Goal: Transaction & Acquisition: Book appointment/travel/reservation

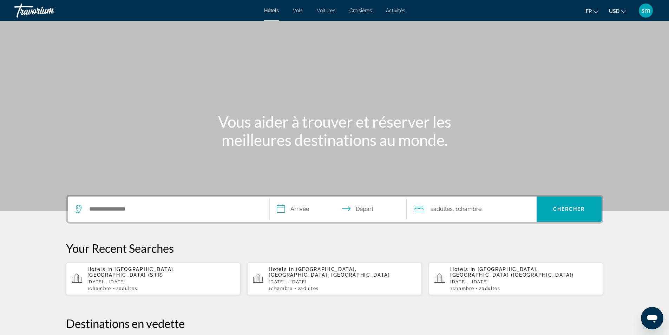
click at [624, 10] on icon "Change currency" at bounding box center [624, 11] width 5 height 5
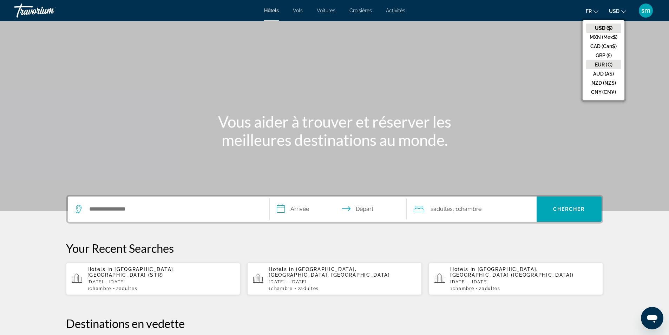
click at [604, 65] on button "EUR (€)" at bounding box center [604, 64] width 35 height 9
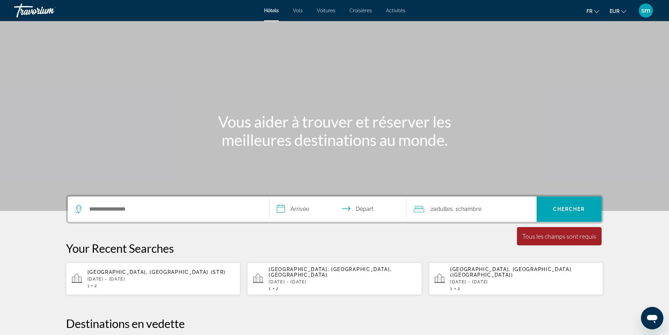
click at [399, 7] on div "Hôtels Vols Voitures Croisières Activités Hôtels Vols Voitures Croisières Activ…" at bounding box center [334, 10] width 669 height 18
click at [397, 11] on span "Activités" at bounding box center [395, 11] width 19 height 6
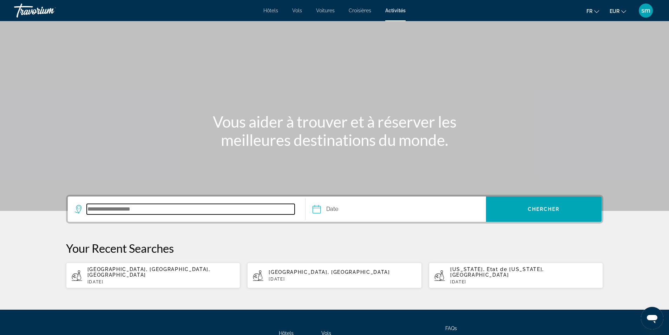
click at [155, 206] on input "Search destination" at bounding box center [191, 209] width 208 height 11
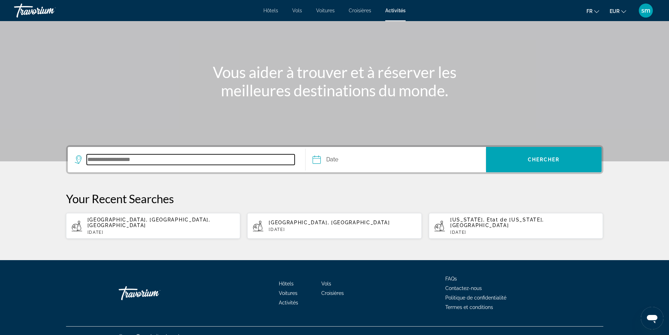
scroll to position [55, 0]
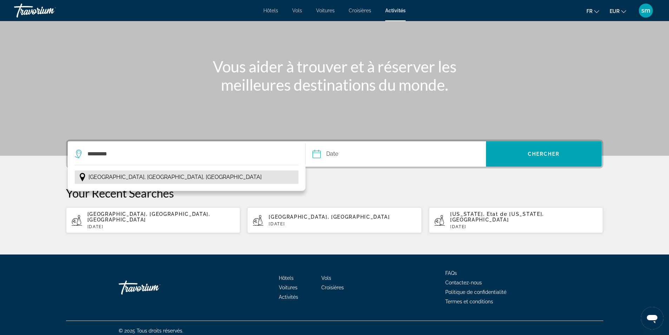
click at [164, 176] on span "[GEOGRAPHIC_DATA], [GEOGRAPHIC_DATA], [GEOGRAPHIC_DATA]" at bounding box center [175, 177] width 173 height 10
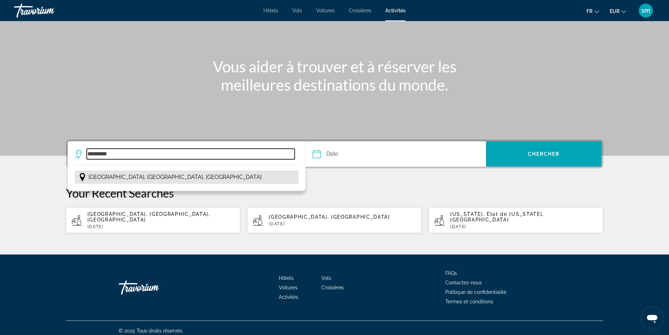
type input "**********"
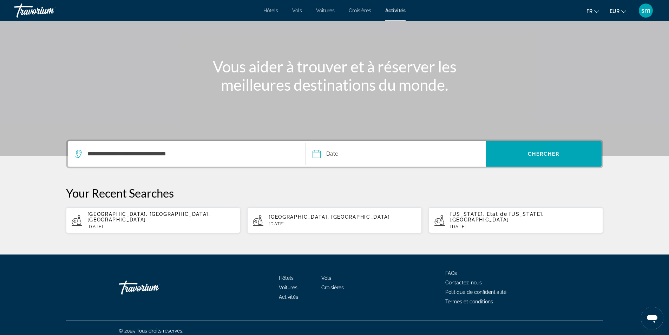
click at [359, 151] on input "Date" at bounding box center [355, 154] width 89 height 27
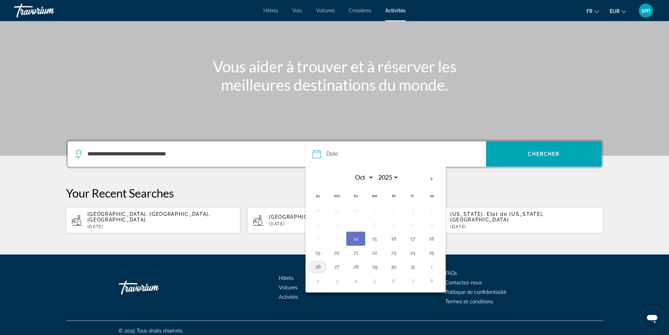
click at [321, 266] on button "26" at bounding box center [317, 267] width 11 height 10
type input "**********"
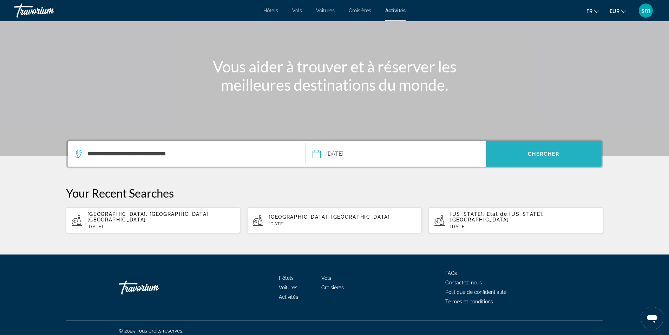
click at [546, 150] on span "Search" at bounding box center [544, 153] width 116 height 17
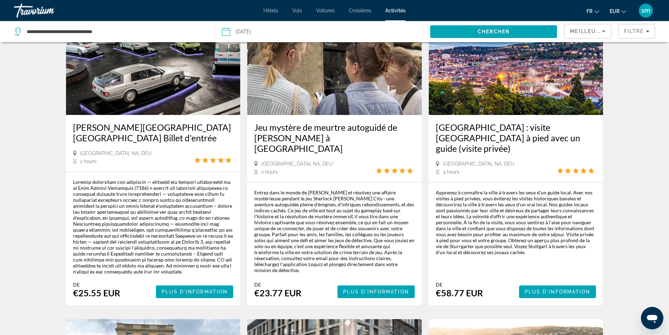
scroll to position [70, 0]
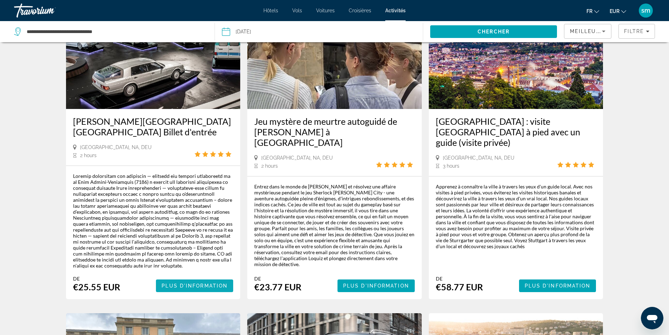
click at [184, 286] on span "Plus d'information" at bounding box center [195, 286] width 66 height 6
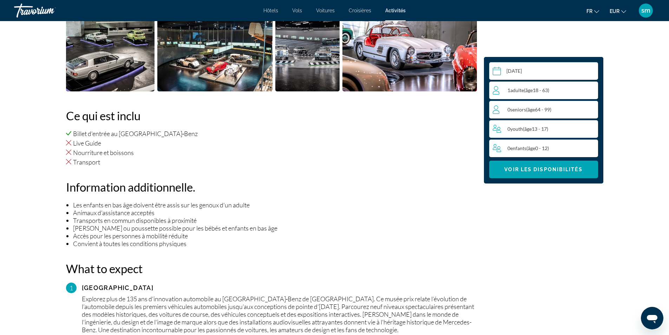
scroll to position [316, 0]
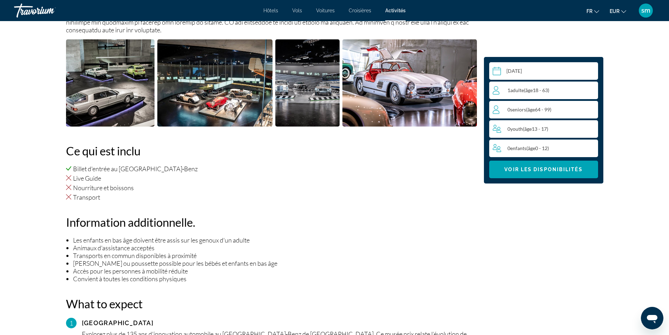
click at [538, 127] on span "( âge 13 - 17)" at bounding box center [535, 129] width 25 height 6
click at [572, 128] on div "0 Youth ( âge 13 - 17) min : 0, max : 15" at bounding box center [545, 128] width 105 height 11
click at [591, 127] on icon "Increment youth" at bounding box center [592, 128] width 6 height 8
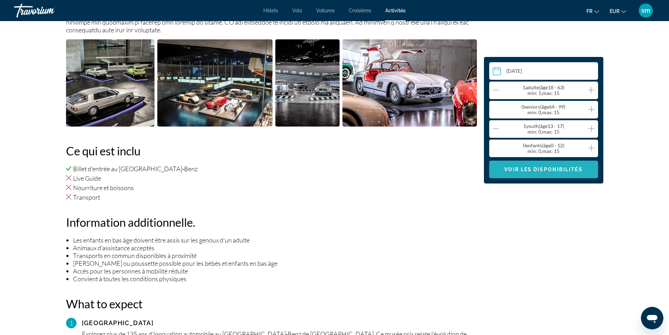
click at [550, 171] on span "Voir les disponibilités" at bounding box center [544, 170] width 78 height 6
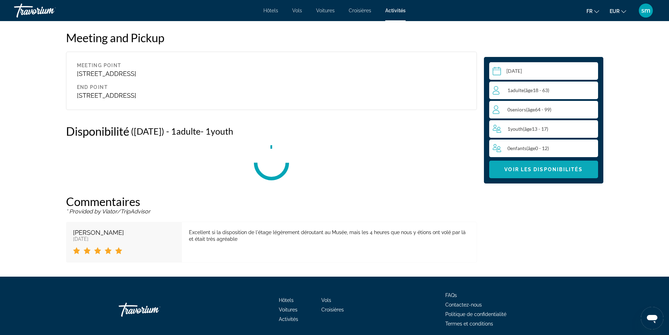
scroll to position [793, 0]
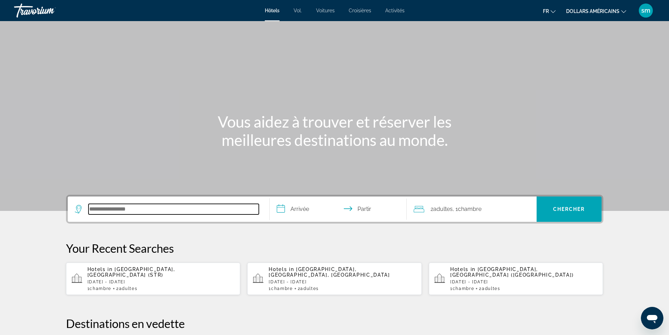
click at [153, 211] on input "Rechercher une destination hôtelière" at bounding box center [174, 209] width 170 height 11
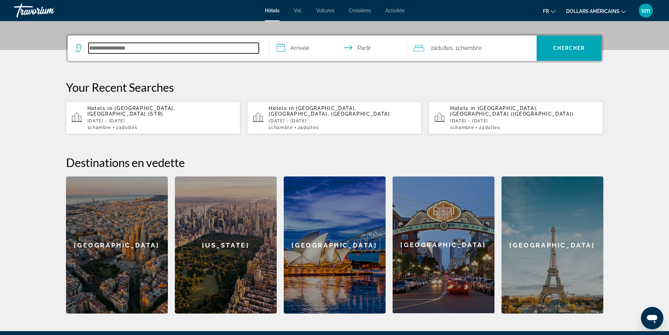
scroll to position [172, 0]
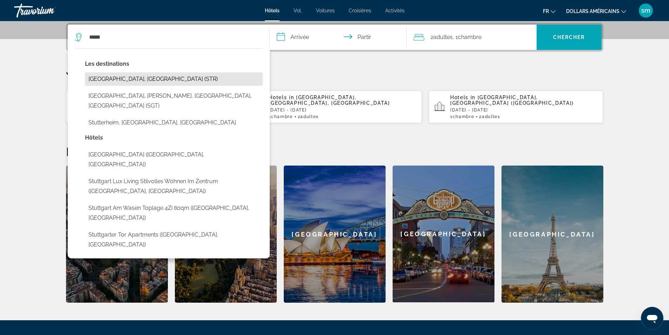
click at [125, 82] on button "[GEOGRAPHIC_DATA], [GEOGRAPHIC_DATA] (STR)" at bounding box center [174, 78] width 178 height 13
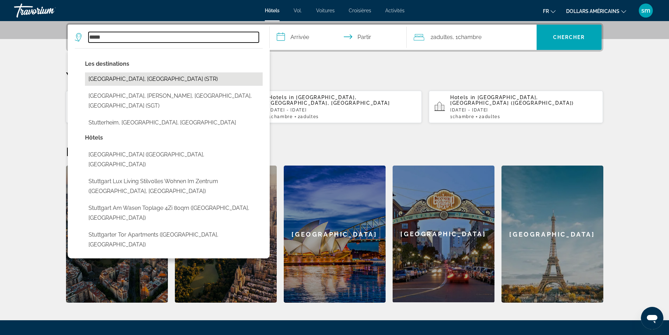
type input "**********"
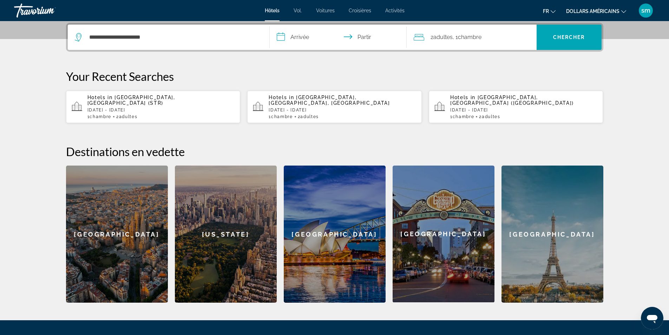
click at [308, 36] on input "**********" at bounding box center [340, 38] width 140 height 27
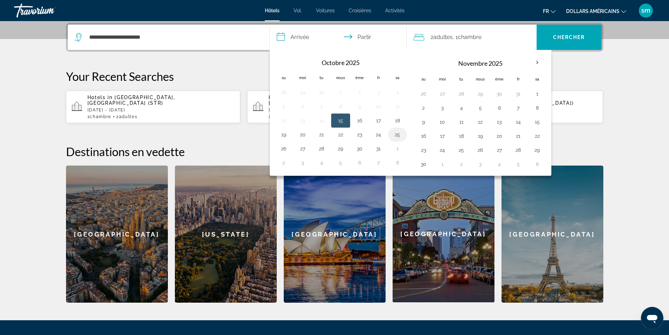
click at [401, 135] on button "25" at bounding box center [397, 135] width 11 height 10
click at [305, 149] on button "27" at bounding box center [302, 149] width 11 height 10
type input "**********"
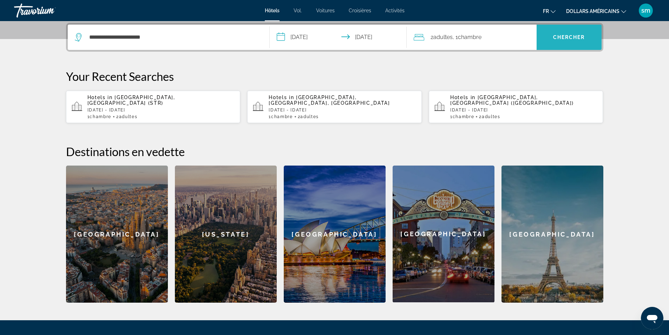
click at [577, 40] on font "Chercher" at bounding box center [570, 37] width 32 height 6
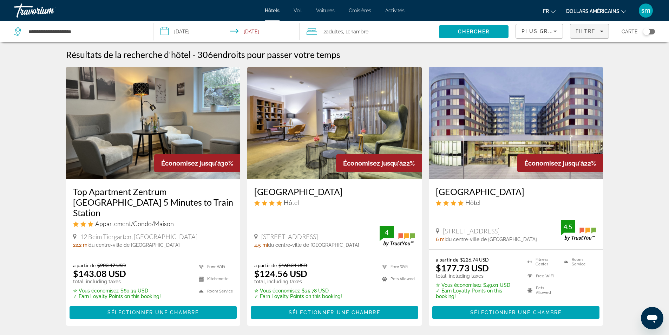
click at [589, 32] on span "Filtre" at bounding box center [586, 31] width 20 height 6
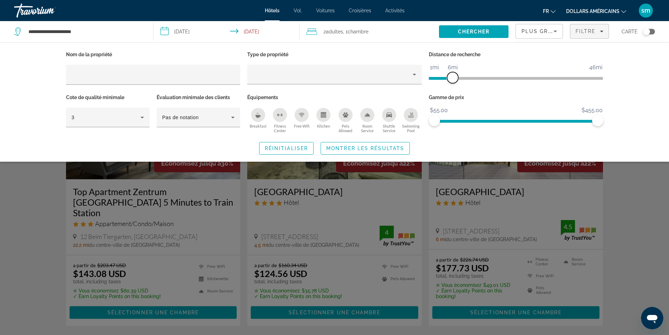
drag, startPoint x: 538, startPoint y: 78, endPoint x: 451, endPoint y: 77, distance: 87.2
click at [451, 77] on span "ngx-slider" at bounding box center [452, 77] width 11 height 11
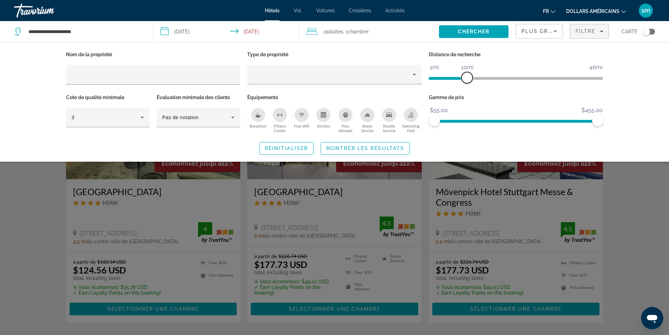
drag, startPoint x: 457, startPoint y: 76, endPoint x: 467, endPoint y: 76, distance: 10.2
click at [467, 76] on span "ngx-slider" at bounding box center [467, 77] width 11 height 11
click at [358, 150] on span "Montrer les résultats" at bounding box center [365, 148] width 78 height 6
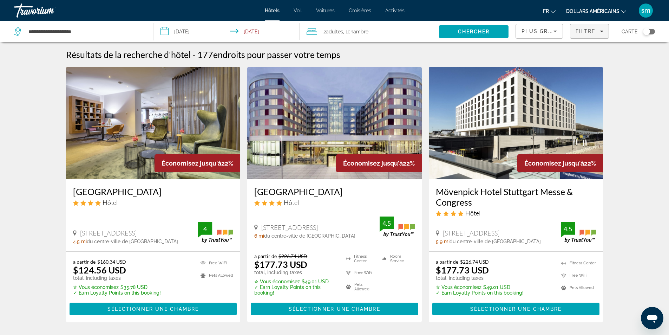
click at [590, 27] on span "Filters" at bounding box center [590, 31] width 38 height 17
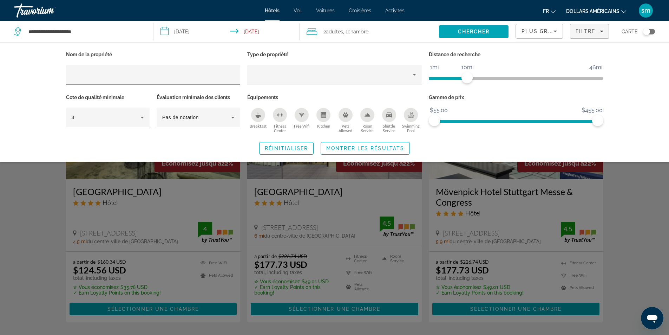
click at [260, 116] on icon "Breakfast" at bounding box center [258, 115] width 6 height 6
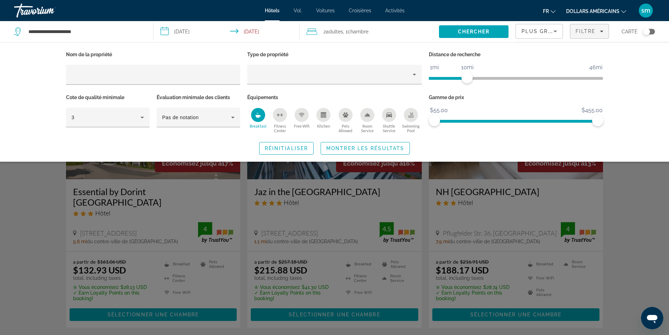
click at [409, 113] on icon "Swimming Pool" at bounding box center [411, 115] width 6 height 6
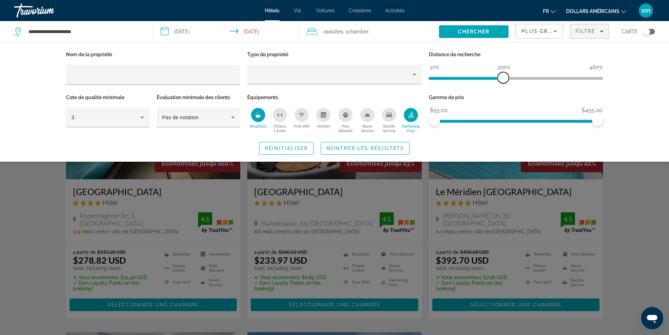
drag, startPoint x: 467, startPoint y: 76, endPoint x: 503, endPoint y: 78, distance: 35.9
click at [503, 78] on span "ngx-slider" at bounding box center [503, 77] width 11 height 11
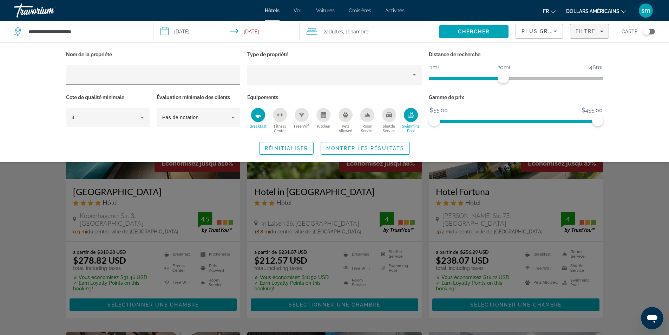
click at [364, 146] on span "Montrer les résultats" at bounding box center [365, 148] width 78 height 6
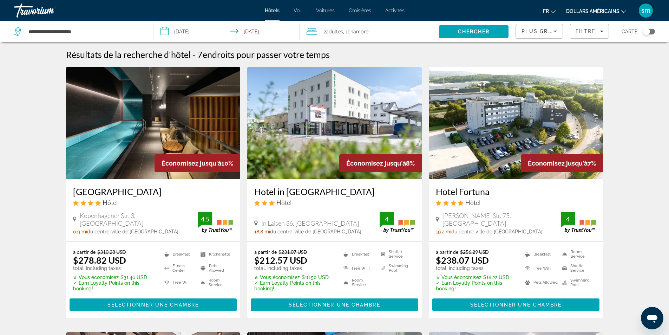
click at [594, 12] on font "dollars américains" at bounding box center [593, 11] width 53 height 6
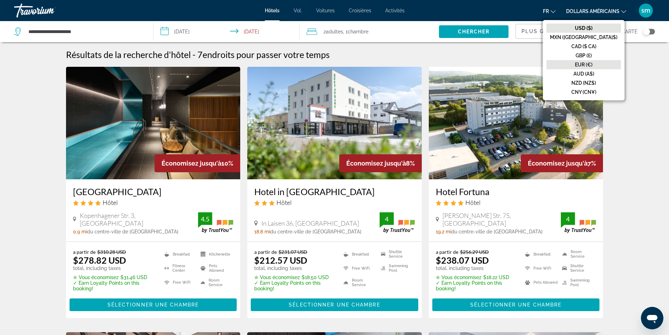
click at [593, 62] on font "EUR (€)" at bounding box center [584, 65] width 18 height 6
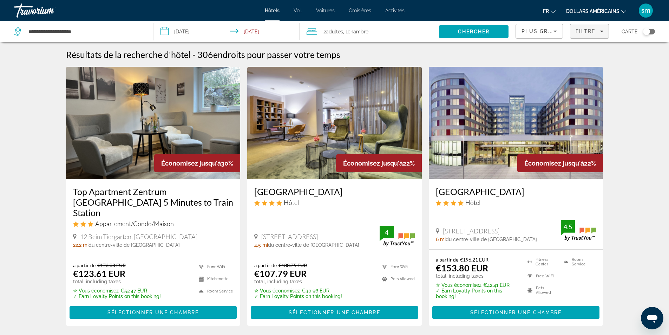
click at [592, 28] on span "Filtre" at bounding box center [586, 31] width 20 height 6
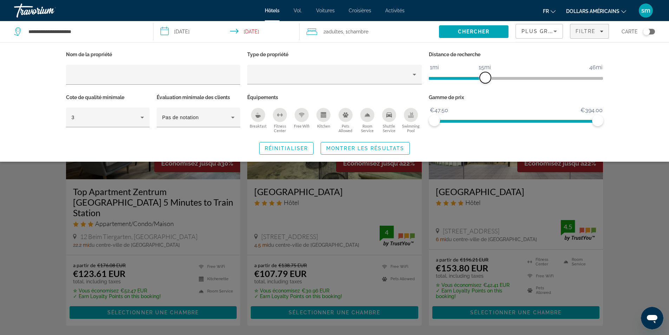
drag, startPoint x: 538, startPoint y: 78, endPoint x: 486, endPoint y: 75, distance: 51.4
click at [486, 75] on span "ngx-slider" at bounding box center [485, 77] width 11 height 11
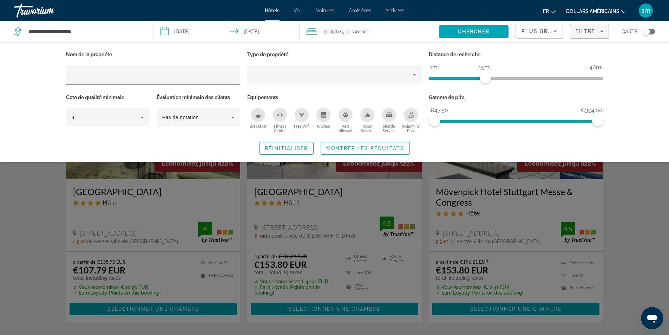
click at [342, 146] on span "Montrer les résultats" at bounding box center [365, 148] width 78 height 6
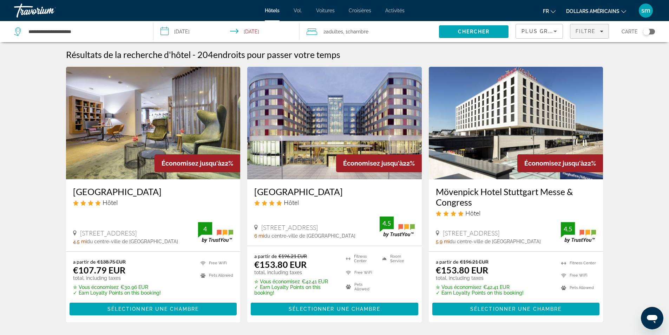
click at [591, 26] on span "Filters" at bounding box center [590, 31] width 38 height 17
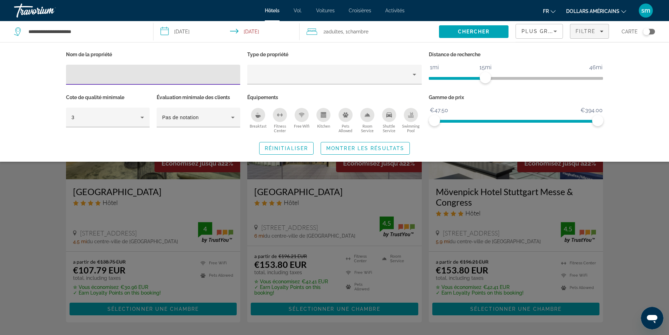
click at [257, 115] on icon "Breakfast" at bounding box center [258, 116] width 5 height 3
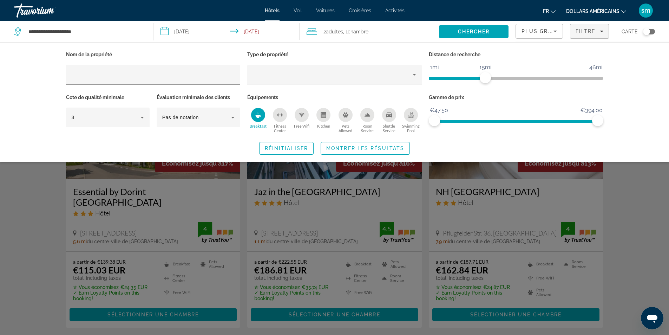
click at [410, 114] on icon "Swimming Pool" at bounding box center [411, 115] width 6 height 6
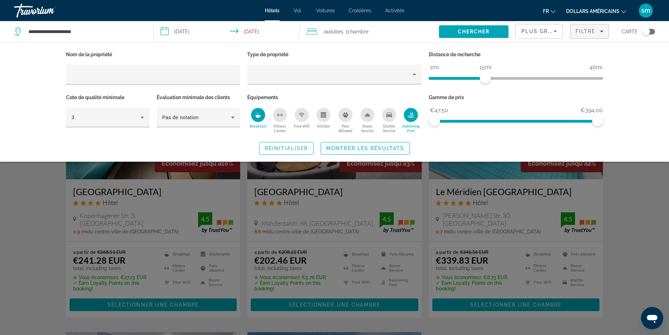
click at [350, 150] on span "Montrer les résultats" at bounding box center [365, 148] width 78 height 6
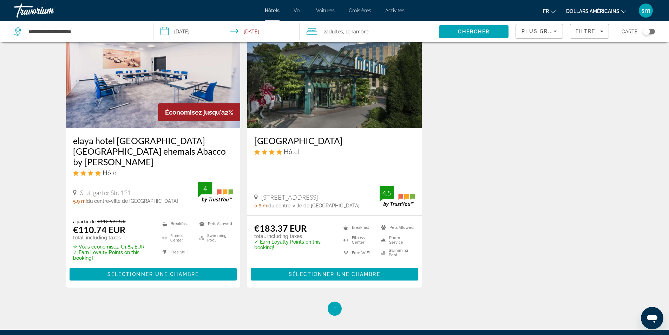
scroll to position [281, 0]
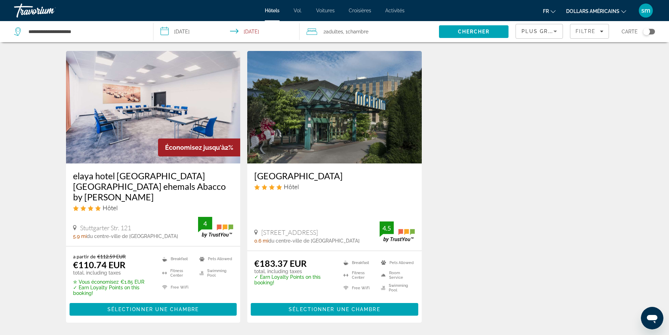
click at [318, 110] on img "Contenu principal" at bounding box center [334, 107] width 175 height 112
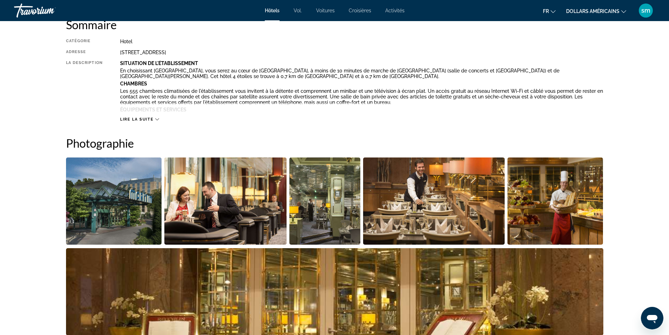
scroll to position [281, 0]
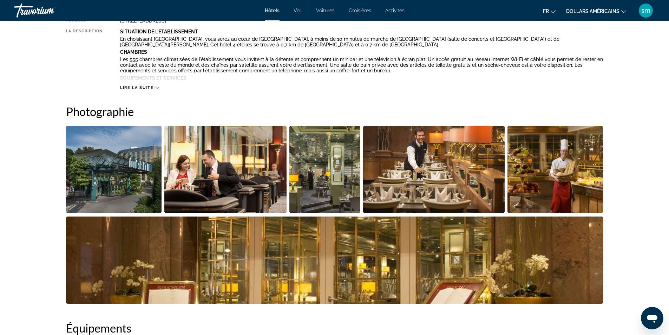
click at [146, 169] on img "Open full-screen image slider" at bounding box center [114, 169] width 96 height 87
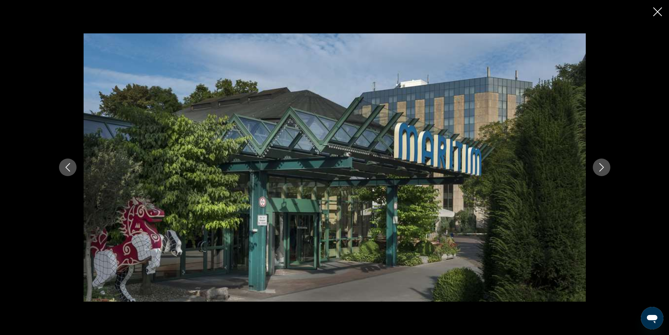
click at [606, 167] on button "Next image" at bounding box center [602, 167] width 18 height 18
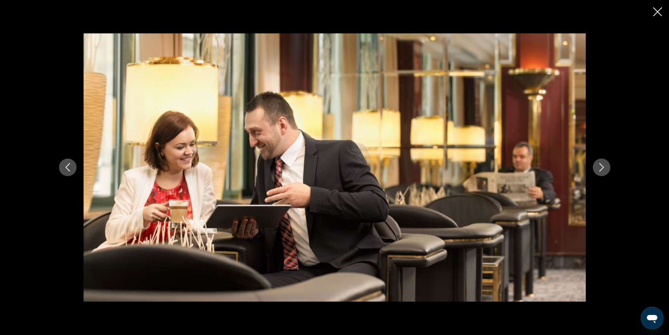
click at [606, 167] on button "Next image" at bounding box center [602, 167] width 18 height 18
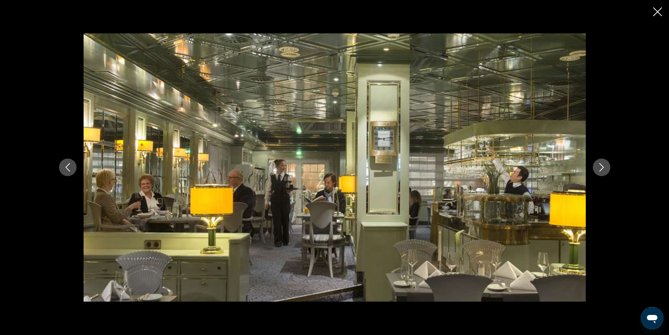
click at [606, 167] on button "Next image" at bounding box center [602, 167] width 18 height 18
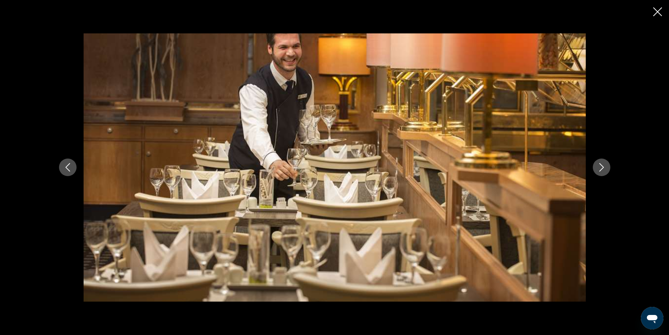
click at [606, 167] on button "Next image" at bounding box center [602, 167] width 18 height 18
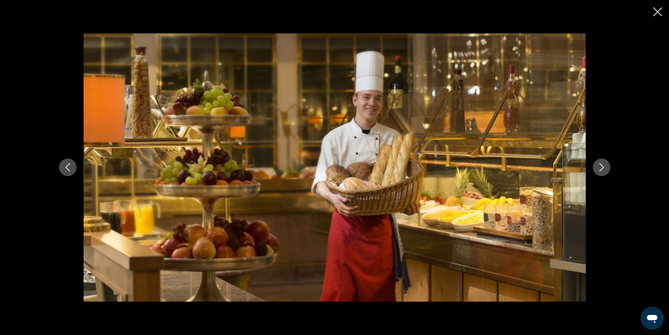
click at [606, 167] on button "Next image" at bounding box center [602, 167] width 18 height 18
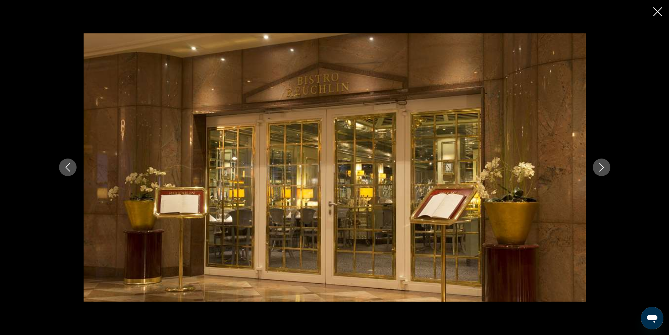
click at [606, 167] on button "Next image" at bounding box center [602, 167] width 18 height 18
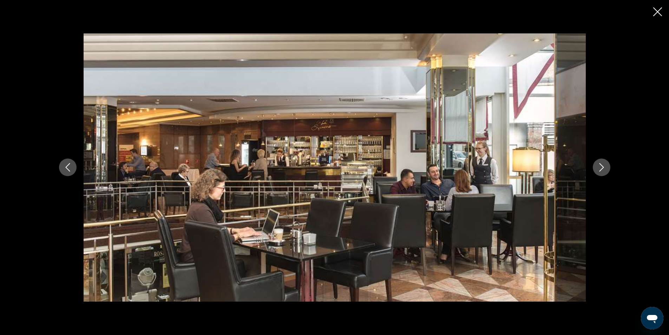
click at [606, 167] on button "Next image" at bounding box center [602, 167] width 18 height 18
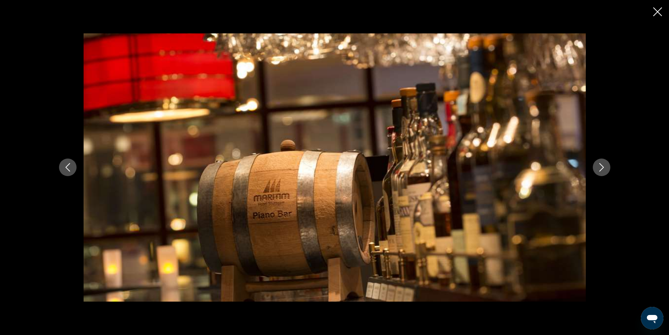
click at [606, 167] on button "Next image" at bounding box center [602, 167] width 18 height 18
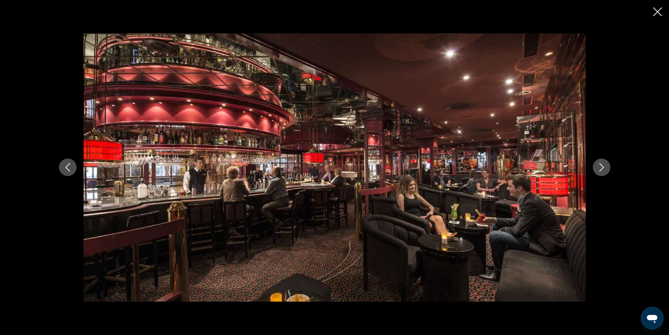
click at [606, 167] on button "Next image" at bounding box center [602, 167] width 18 height 18
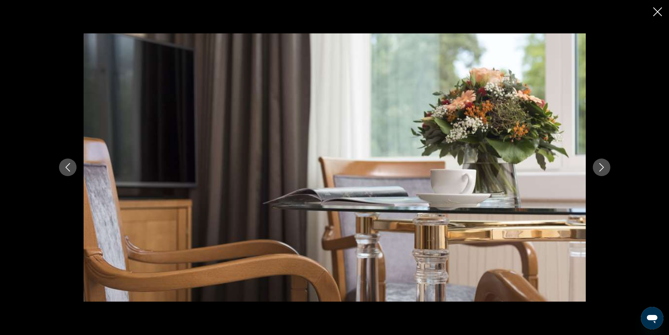
click at [606, 167] on button "Next image" at bounding box center [602, 167] width 18 height 18
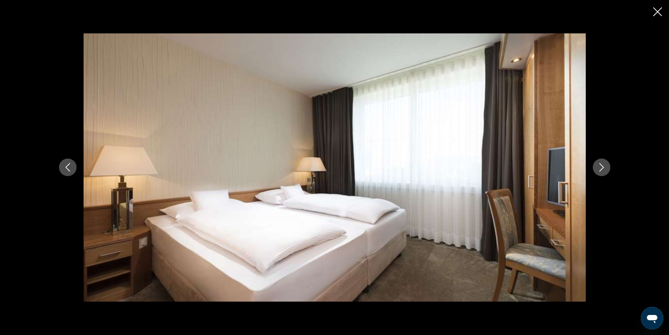
click at [606, 167] on button "Next image" at bounding box center [602, 167] width 18 height 18
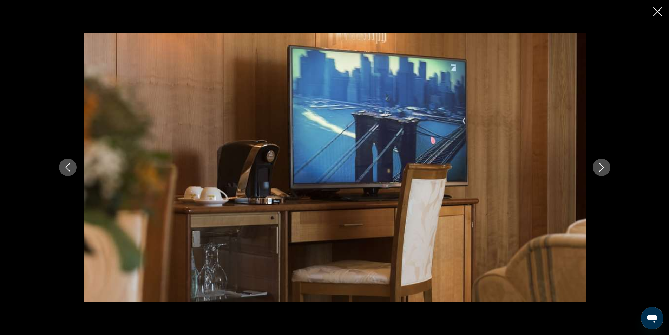
click at [606, 167] on button "Next image" at bounding box center [602, 167] width 18 height 18
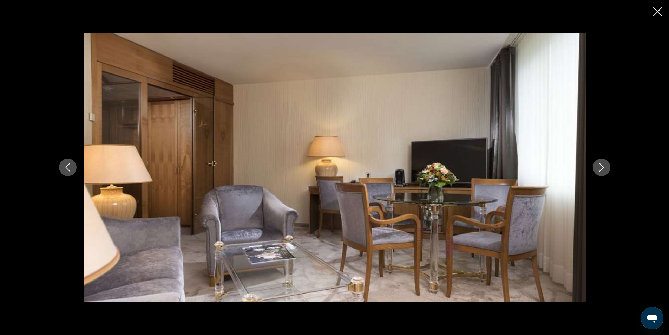
click at [606, 167] on button "Next image" at bounding box center [602, 167] width 18 height 18
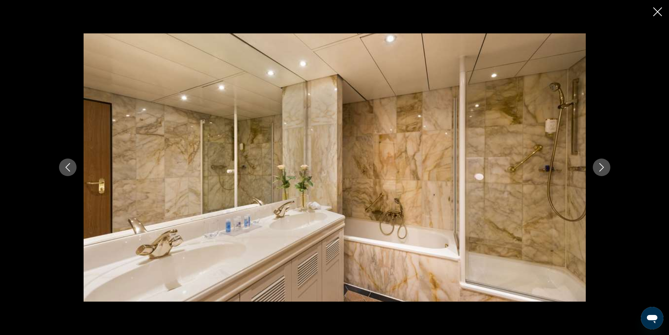
click at [606, 167] on button "Next image" at bounding box center [602, 167] width 18 height 18
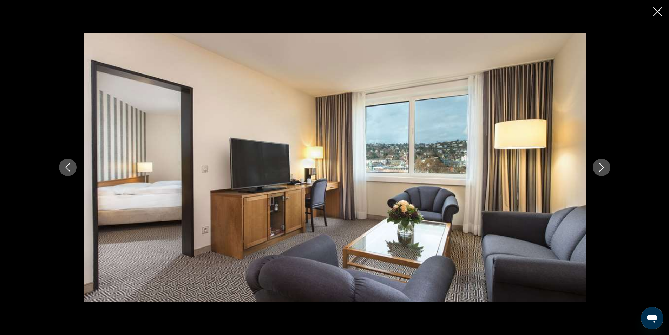
click at [606, 167] on button "Next image" at bounding box center [602, 167] width 18 height 18
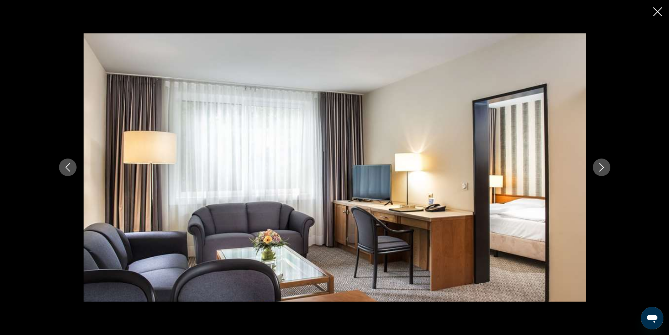
click at [606, 167] on button "Next image" at bounding box center [602, 167] width 18 height 18
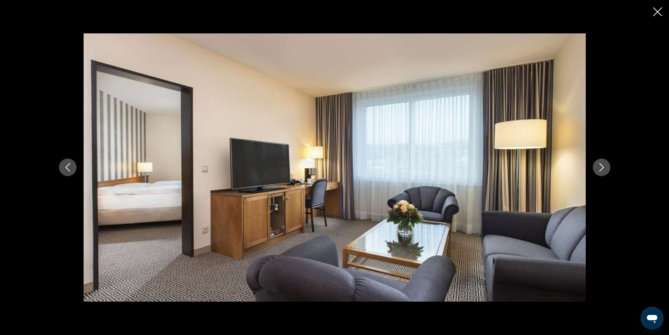
click at [606, 167] on button "Next image" at bounding box center [602, 167] width 18 height 18
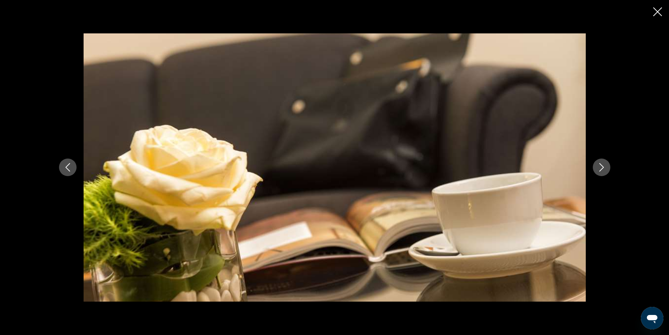
click at [606, 167] on button "Next image" at bounding box center [602, 167] width 18 height 18
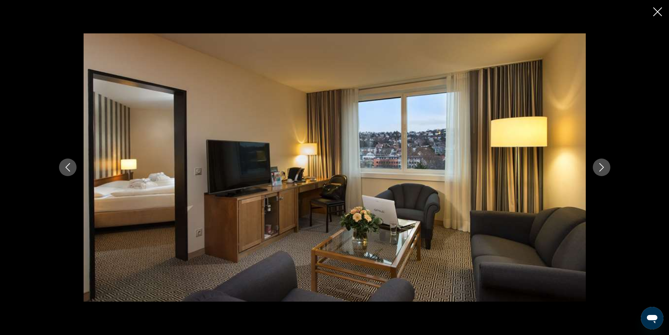
click at [606, 167] on button "Next image" at bounding box center [602, 167] width 18 height 18
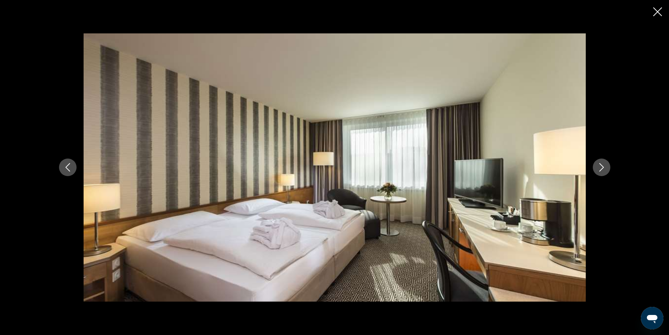
click at [606, 167] on button "Next image" at bounding box center [602, 167] width 18 height 18
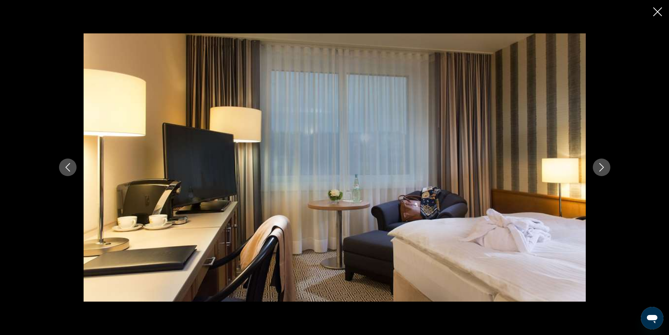
click at [606, 167] on button "Next image" at bounding box center [602, 167] width 18 height 18
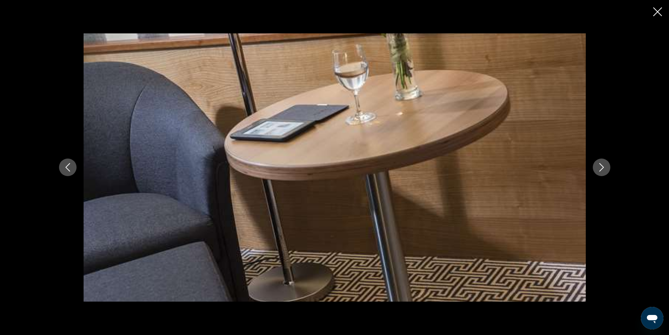
click at [606, 167] on button "Next image" at bounding box center [602, 167] width 18 height 18
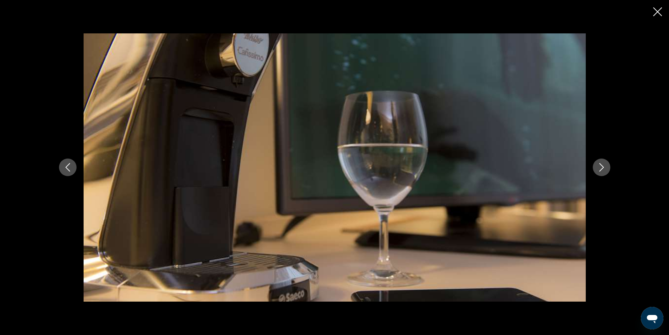
click at [606, 167] on button "Next image" at bounding box center [602, 167] width 18 height 18
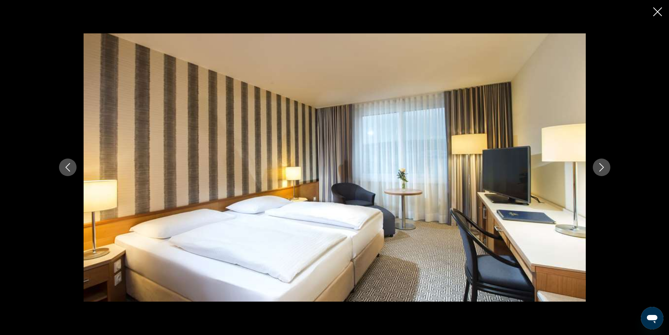
click at [606, 167] on button "Next image" at bounding box center [602, 167] width 18 height 18
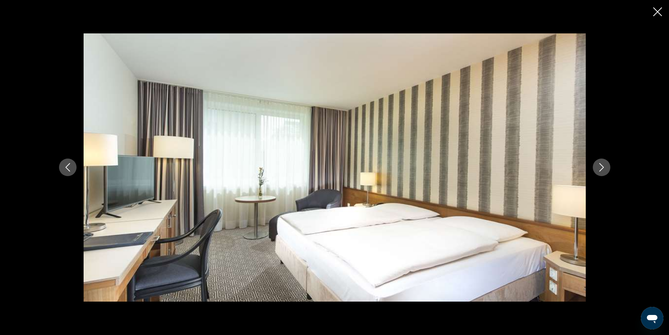
click at [606, 167] on button "Next image" at bounding box center [602, 167] width 18 height 18
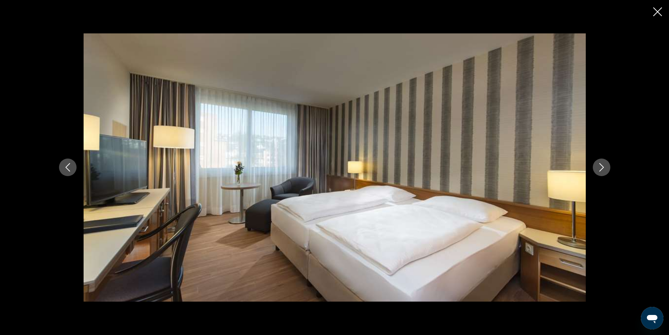
click at [606, 167] on button "Next image" at bounding box center [602, 167] width 18 height 18
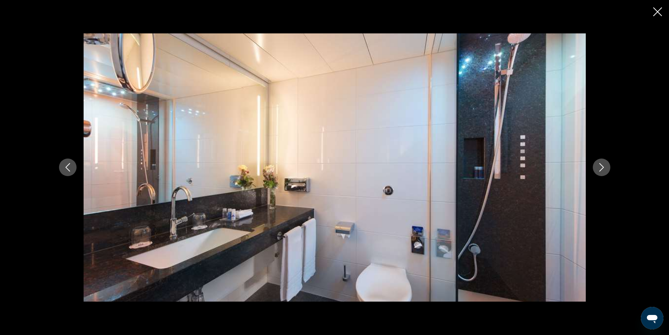
click at [606, 167] on button "Next image" at bounding box center [602, 167] width 18 height 18
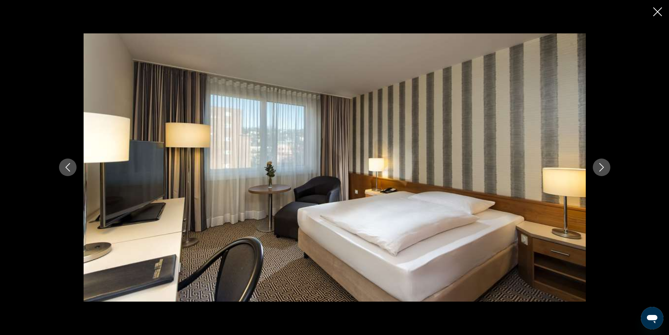
click at [606, 167] on button "Next image" at bounding box center [602, 167] width 18 height 18
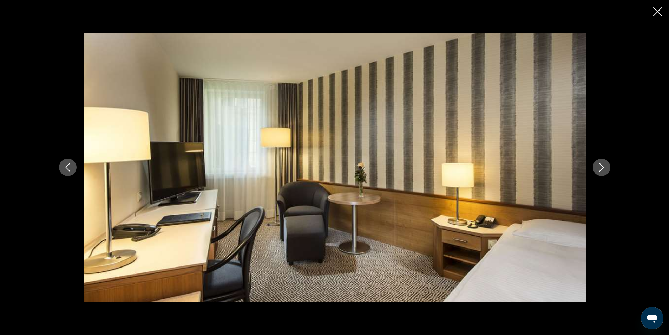
click at [606, 167] on button "Next image" at bounding box center [602, 167] width 18 height 18
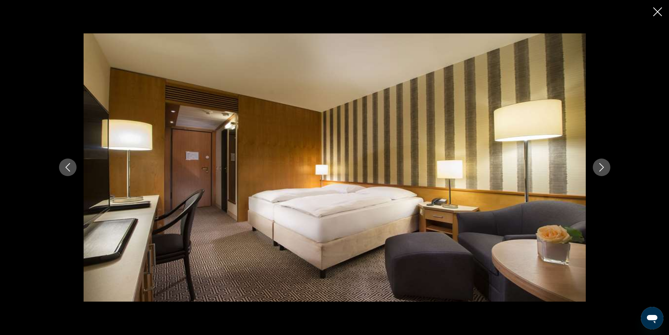
click at [659, 11] on icon "Close slideshow" at bounding box center [658, 11] width 9 height 9
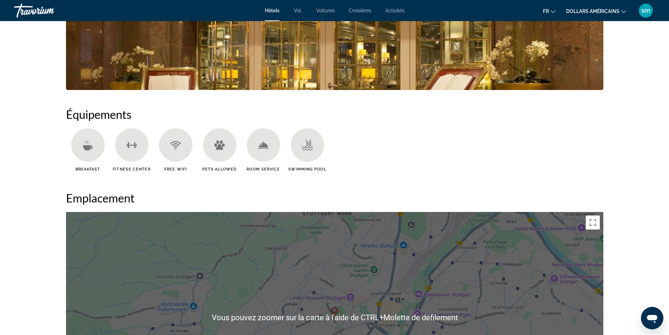
scroll to position [422, 0]
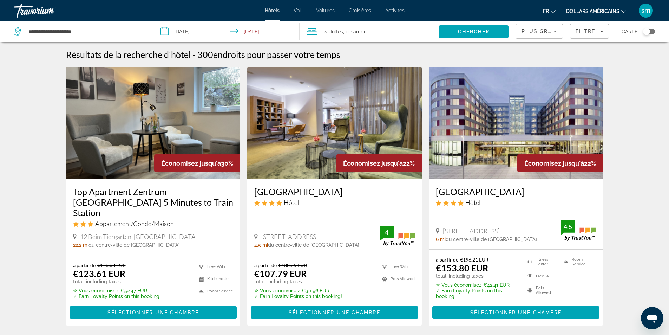
drag, startPoint x: 102, startPoint y: 194, endPoint x: 12, endPoint y: 178, distance: 91.4
click at [317, 120] on img "Contenu principal" at bounding box center [334, 123] width 175 height 112
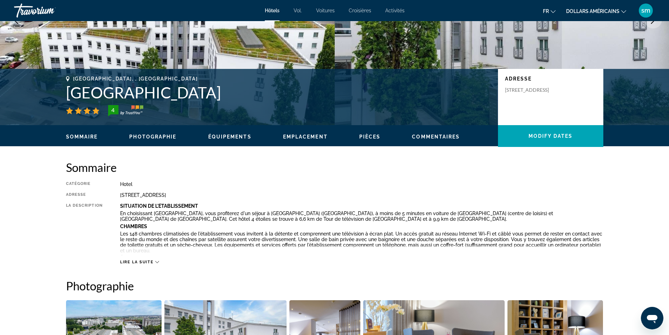
scroll to position [105, 0]
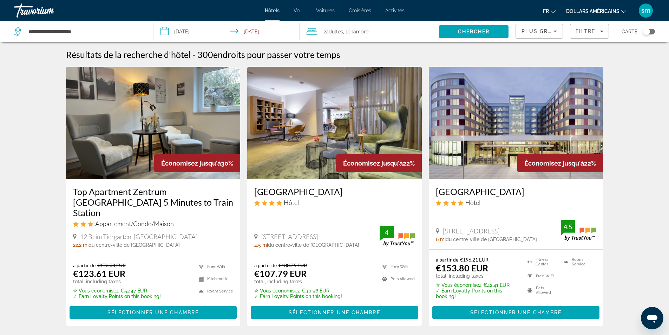
click at [544, 30] on span "Plus grandes économies" at bounding box center [564, 31] width 84 height 6
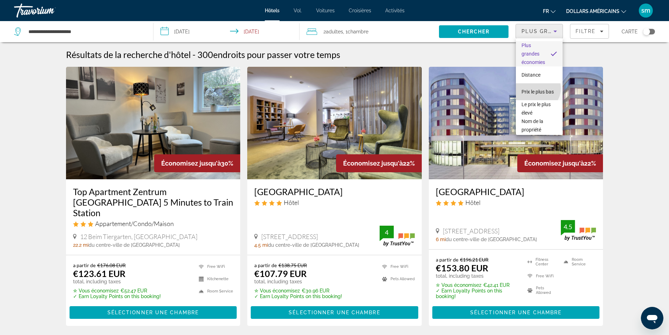
click at [537, 89] on font "Prix ​​le plus bas" at bounding box center [538, 92] width 32 height 6
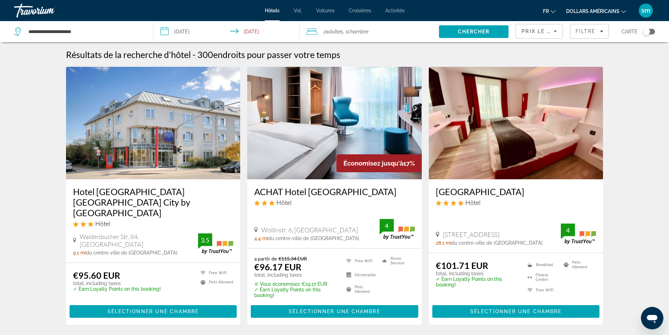
click at [336, 108] on img "Contenu principal" at bounding box center [334, 123] width 175 height 112
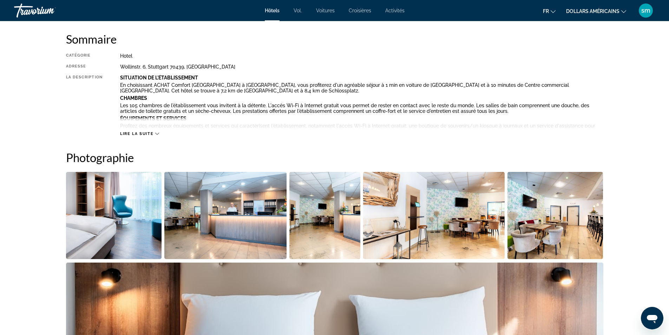
scroll to position [141, 0]
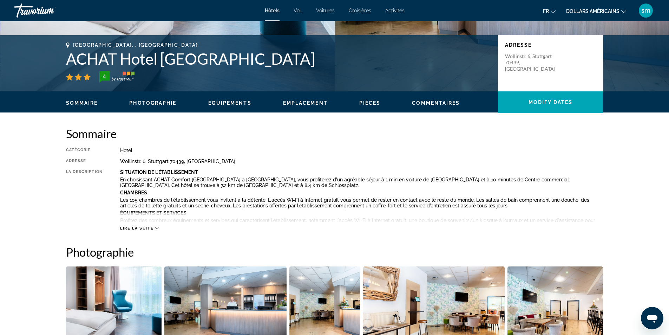
click at [155, 227] on icon "Contenu principal" at bounding box center [157, 228] width 4 height 4
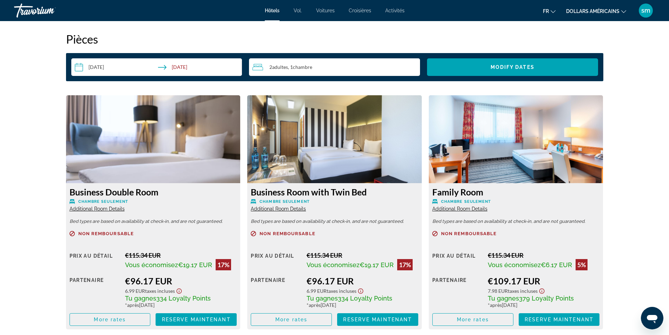
scroll to position [949, 0]
